Goal: Transaction & Acquisition: Book appointment/travel/reservation

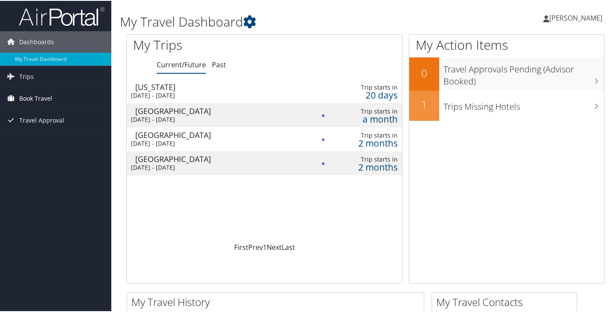
click at [29, 99] on span "Book Travel" at bounding box center [35, 97] width 33 height 21
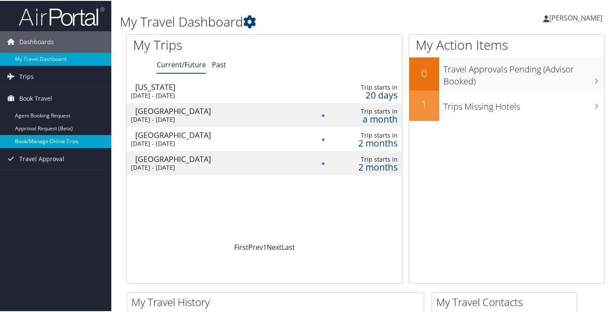
click at [68, 142] on link "Book/Manage Online Trips" at bounding box center [55, 140] width 111 height 13
